Goal: Task Accomplishment & Management: Manage account settings

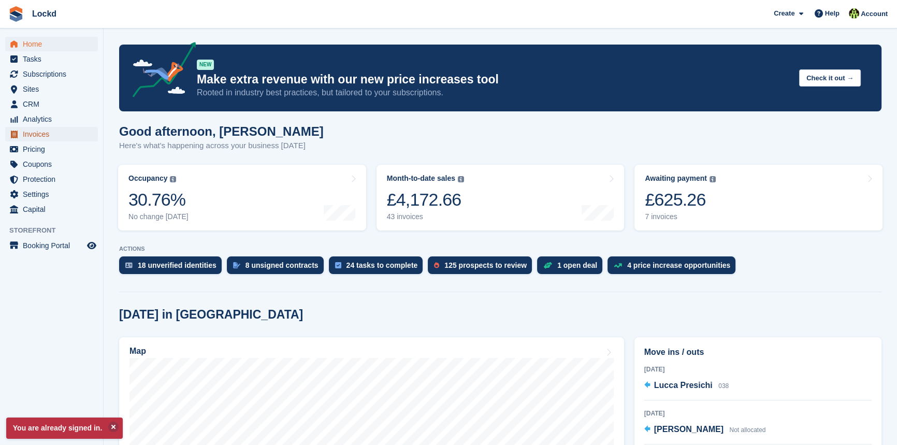
click at [38, 132] on span "Invoices" at bounding box center [54, 134] width 62 height 15
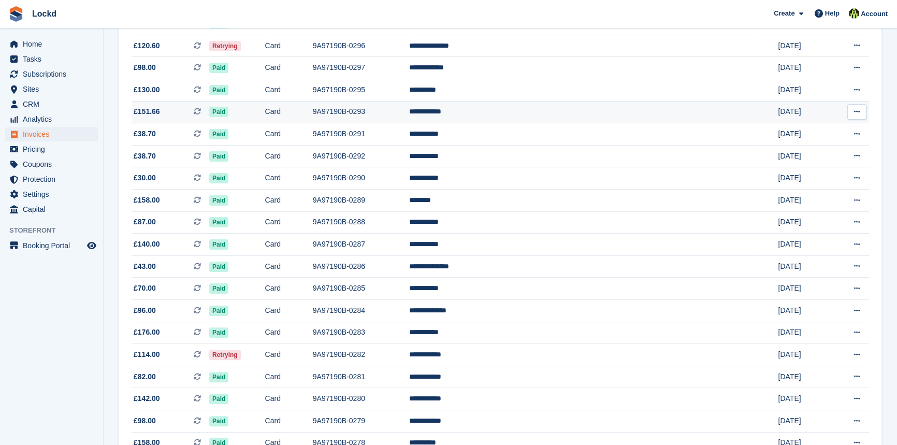
scroll to position [330, 0]
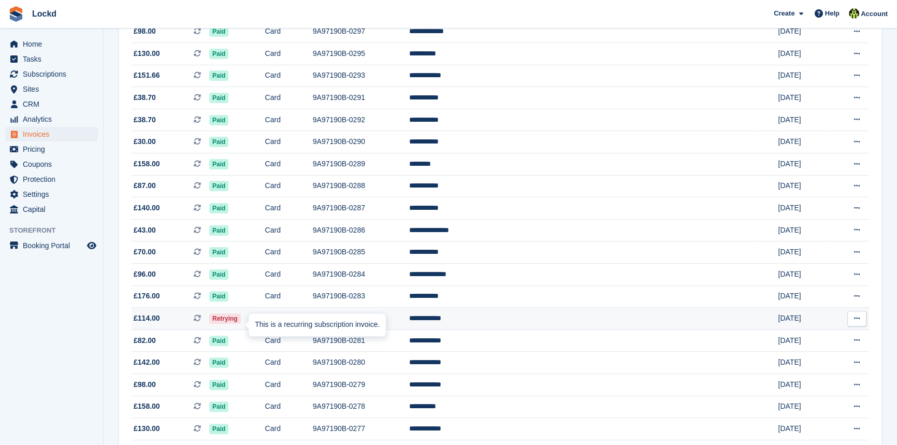
click at [252, 328] on div "This is a recurring subscription invoice." at bounding box center [317, 324] width 137 height 23
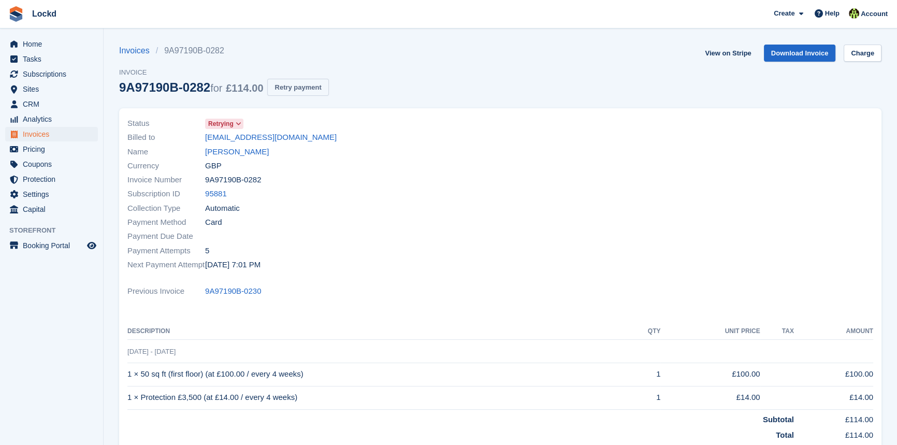
click at [295, 85] on button "Retry payment" at bounding box center [297, 87] width 61 height 17
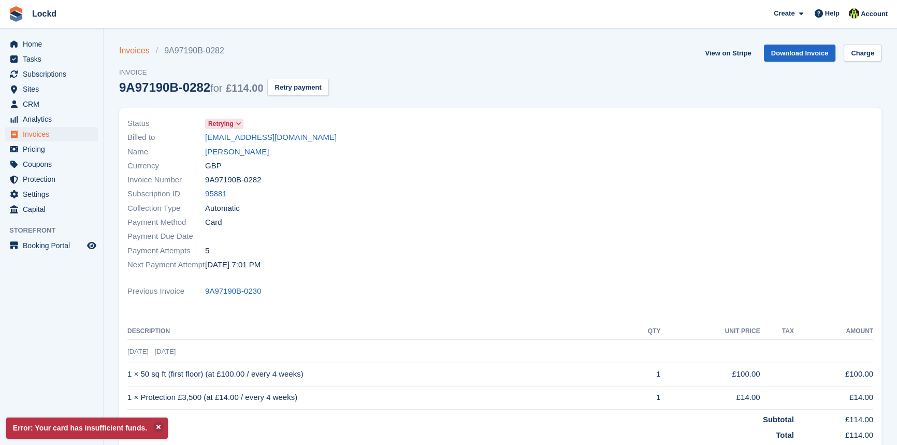
click at [138, 53] on link "Invoices" at bounding box center [137, 51] width 37 height 12
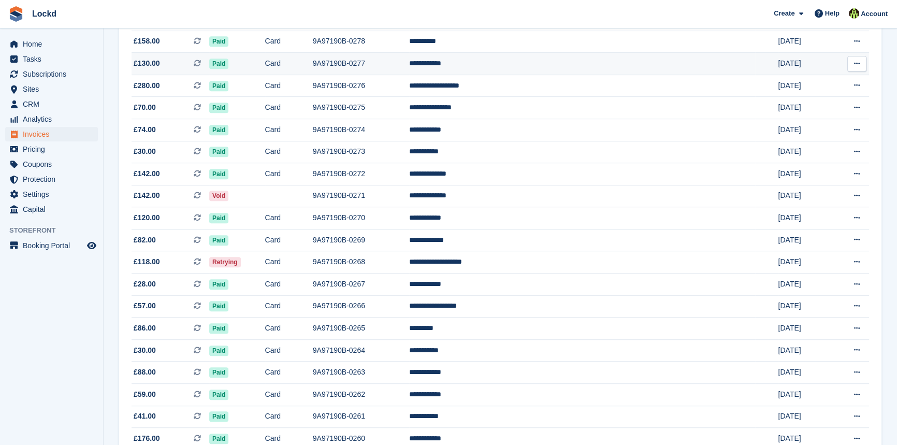
scroll to position [801, 0]
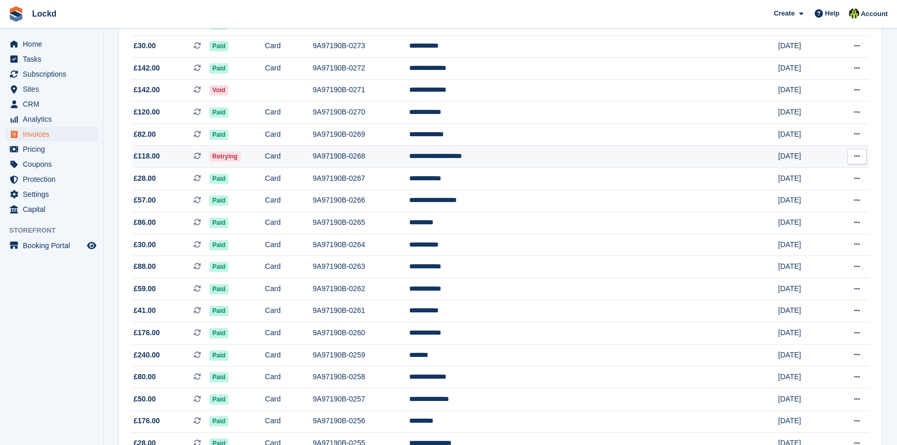
click at [241, 162] on span "Retrying" at bounding box center [225, 156] width 32 height 10
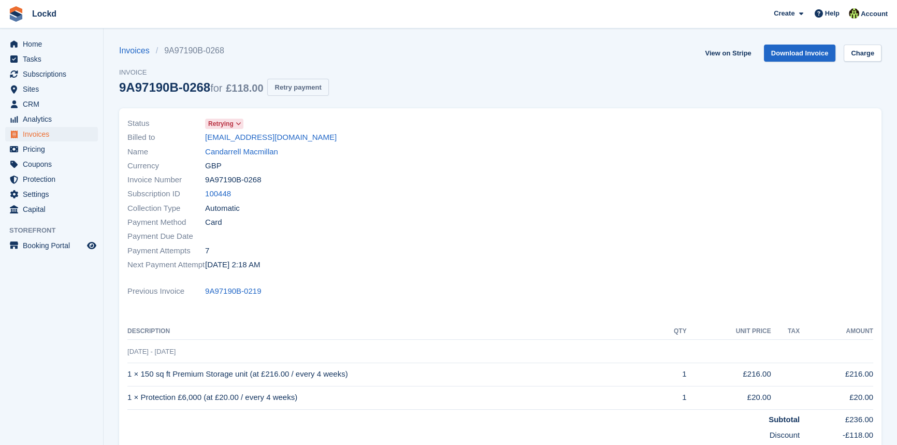
click at [295, 88] on button "Retry payment" at bounding box center [297, 87] width 61 height 17
